Goal: Check status: Verify the current state of an ongoing process or item

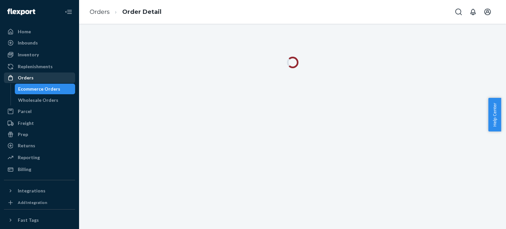
click at [26, 76] on div "Orders" at bounding box center [26, 78] width 16 height 7
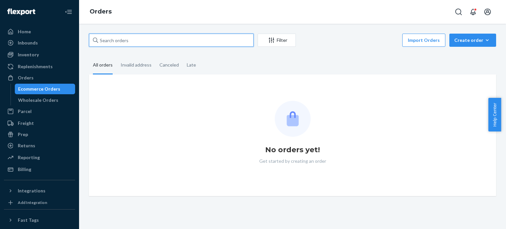
click at [144, 43] on input "text" at bounding box center [171, 40] width 165 height 13
paste input "[PERSON_NAME]"
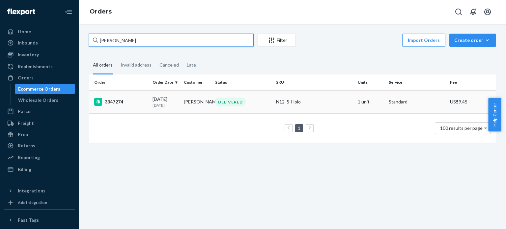
type input "[PERSON_NAME]"
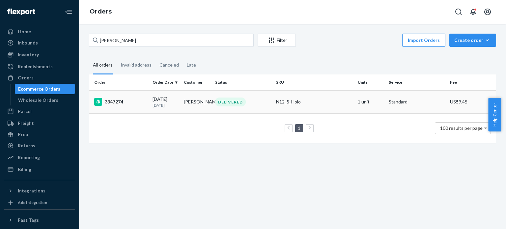
click at [329, 103] on div "N12_5_Holo" at bounding box center [314, 102] width 76 height 7
